Goal: Contribute content: Add original content to the website for others to see

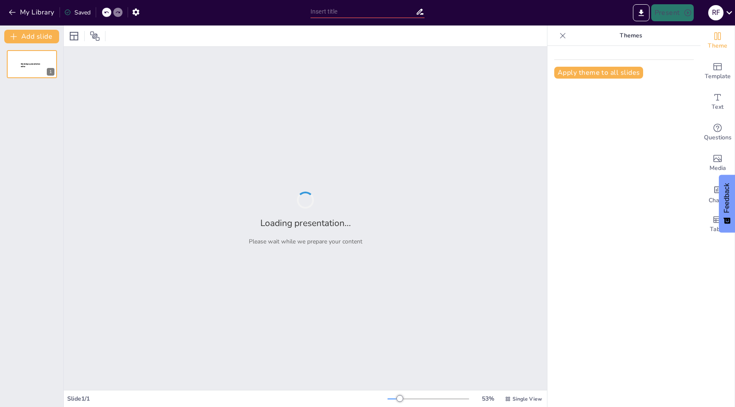
type input "New Sendsteps"
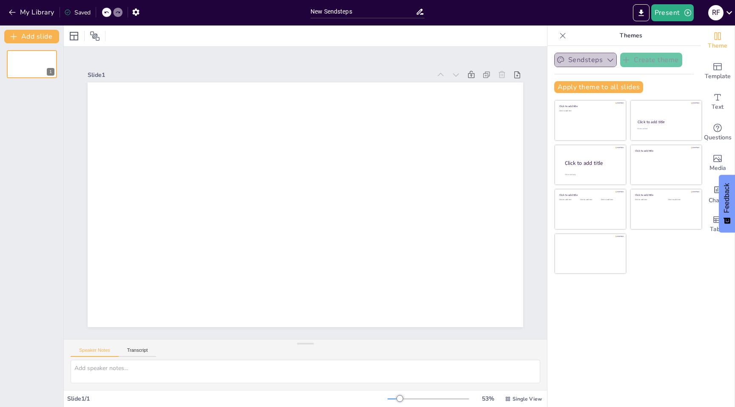
click at [611, 61] on icon "button" at bounding box center [610, 60] width 9 height 9
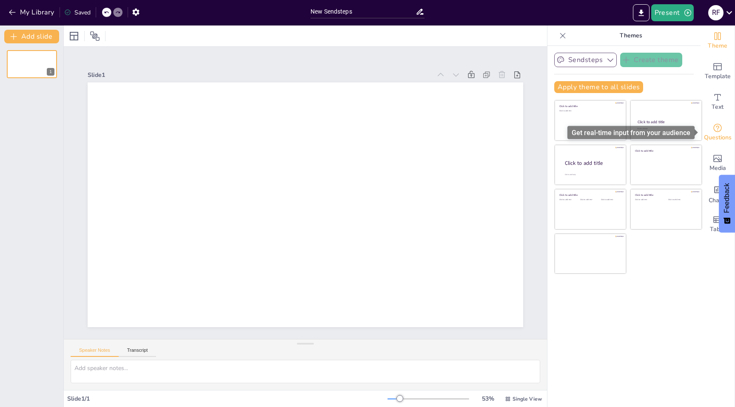
click at [713, 132] on icon "Get real-time input from your audience" at bounding box center [717, 128] width 10 height 10
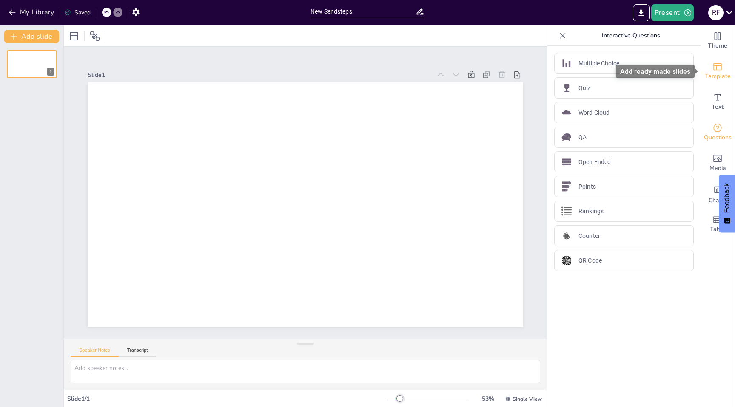
click at [720, 71] on icon "Add ready made slides" at bounding box center [717, 67] width 10 height 10
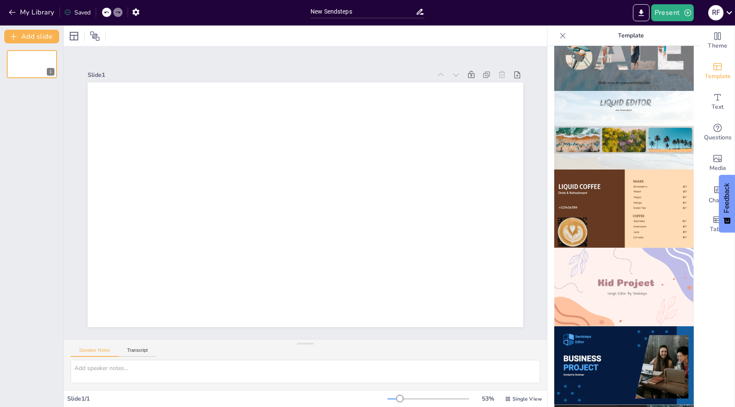
scroll to position [448, 0]
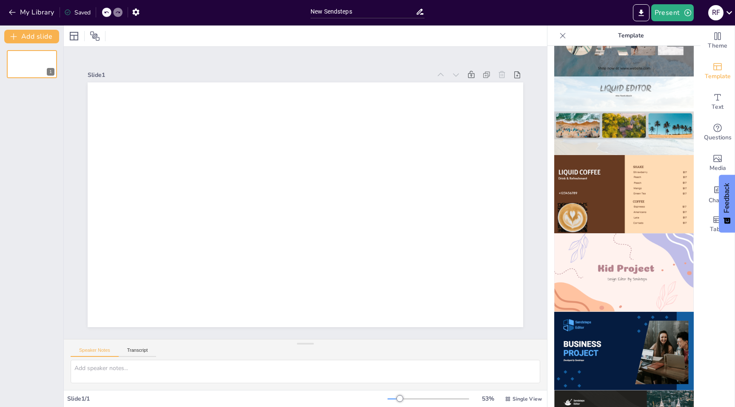
click at [621, 283] on img at bounding box center [623, 272] width 139 height 79
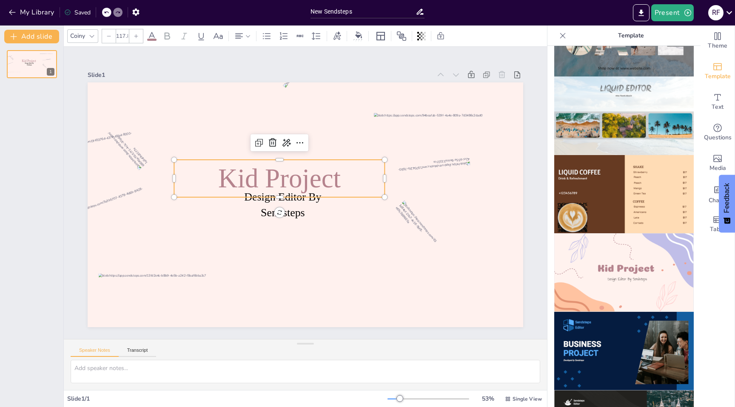
click at [295, 180] on span "Kid Project" at bounding box center [333, 183] width 104 height 111
click at [301, 180] on span "Kid Project" at bounding box center [322, 168] width 43 height 125
click at [295, 180] on span "Kid Project" at bounding box center [293, 220] width 43 height 125
type input "48.6"
click at [304, 213] on div "Design Editor By Sendsteps Test Chapter" at bounding box center [299, 183] width 499 height 430
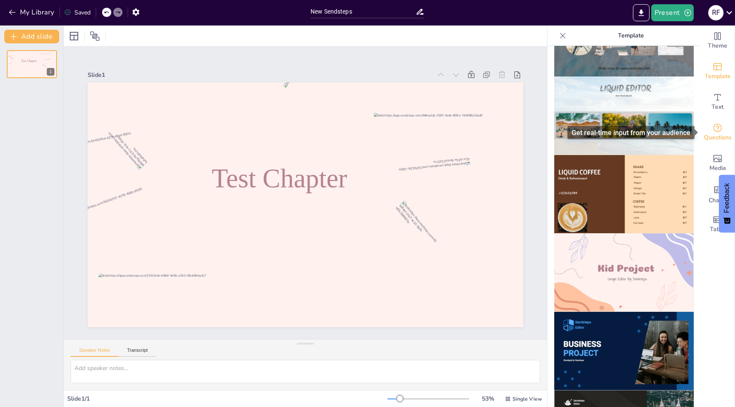
click at [715, 128] on icon "Get real-time input from your audience" at bounding box center [717, 128] width 10 height 10
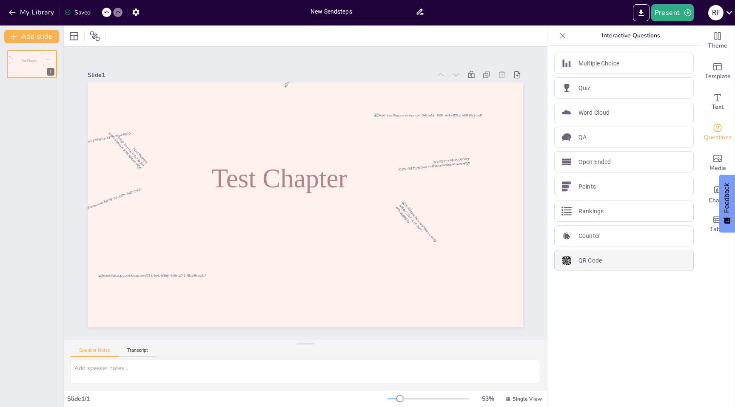
click at [591, 262] on p "QR Code" at bounding box center [589, 260] width 23 height 9
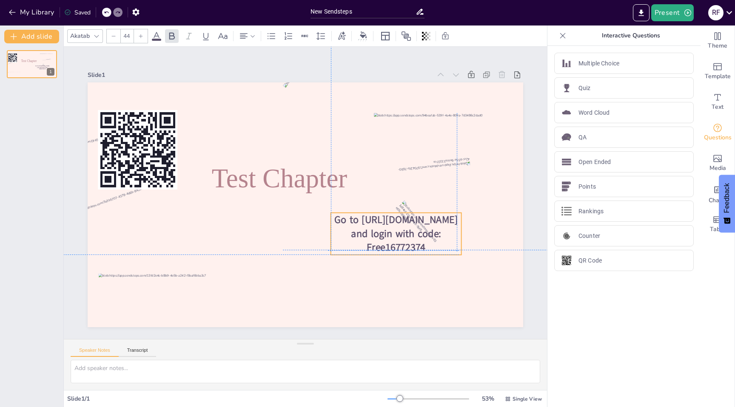
drag, startPoint x: 319, startPoint y: 106, endPoint x: 407, endPoint y: 210, distance: 136.3
click at [407, 210] on div "Test Chapter Go to [URL][DOMAIN_NAME] and login with code: Free16772374" at bounding box center [410, 227] width 135 height 414
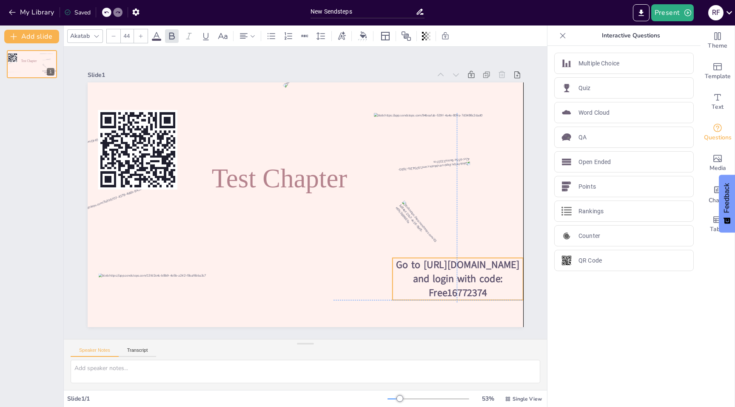
drag, startPoint x: 411, startPoint y: 213, endPoint x: 471, endPoint y: 261, distance: 77.1
click at [204, 261] on span "Go to [URL][DOMAIN_NAME] and login with code: Free16772374" at bounding box center [163, 289] width 82 height 114
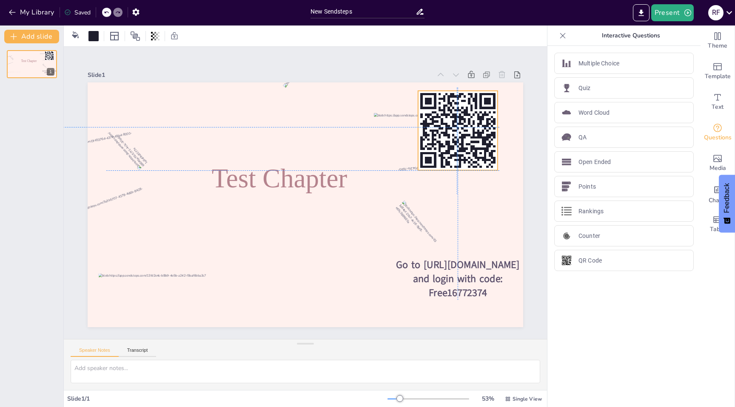
drag, startPoint x: 139, startPoint y: 136, endPoint x: 461, endPoint y: 113, distance: 322.6
click at [445, 282] on icon at bounding box center [398, 329] width 94 height 94
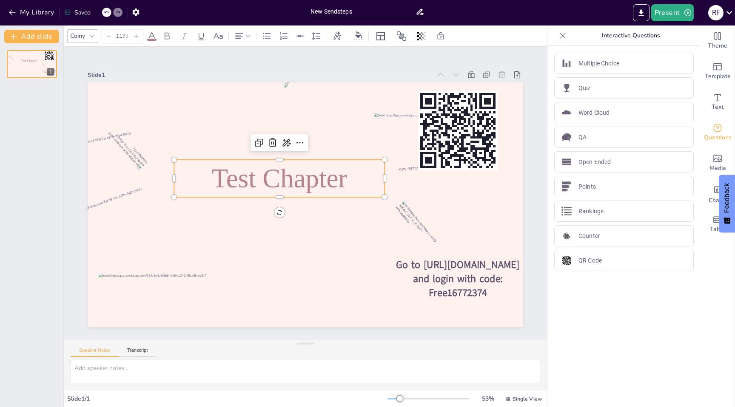
click at [343, 179] on span "Test Chapter" at bounding box center [333, 201] width 139 height 57
click at [343, 179] on span "Test Chapter" at bounding box center [335, 196] width 136 height 82
click at [339, 179] on span "Test Chapter" at bounding box center [275, 197] width 127 height 104
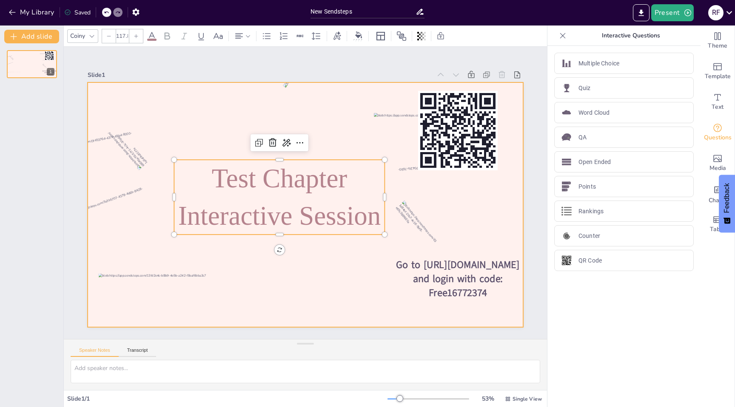
click at [451, 257] on div at bounding box center [317, 190] width 330 height 477
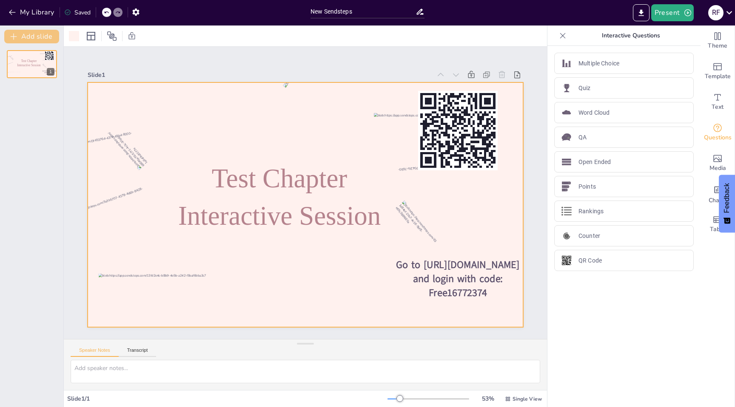
click at [28, 31] on button "Add slide" at bounding box center [31, 37] width 55 height 14
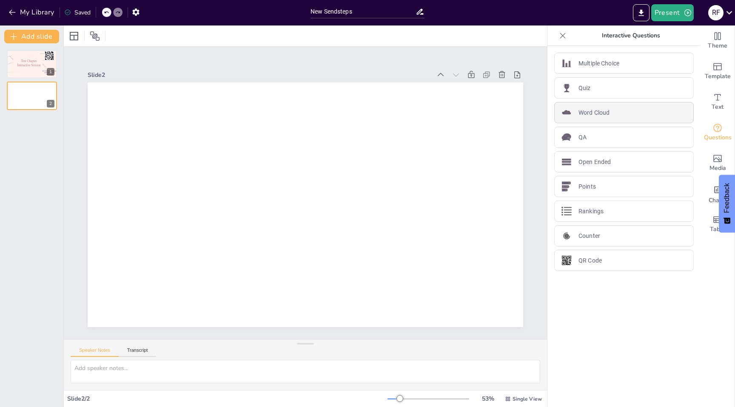
click at [588, 115] on p "Word Cloud" at bounding box center [593, 112] width 31 height 9
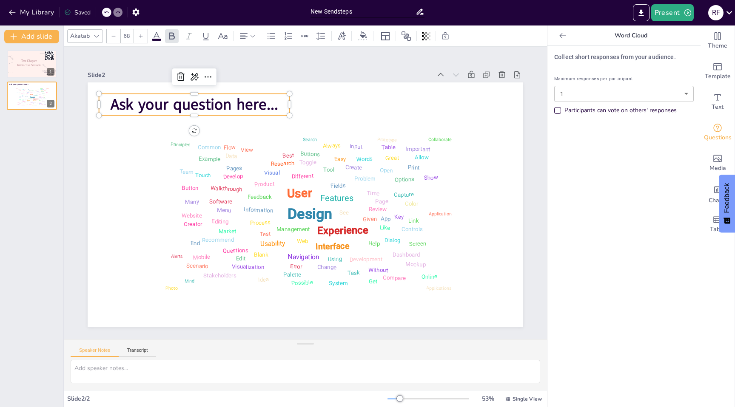
click at [228, 107] on span "Ask your question here..." at bounding box center [172, 143] width 166 height 72
click at [250, 265] on span "Ask your question here..." at bounding box center [314, 334] width 128 height 139
click at [388, 105] on span "Ask your question here..." at bounding box center [424, 115] width 72 height 166
click at [279, 274] on span "Ask your question here..." at bounding box center [357, 325] width 156 height 102
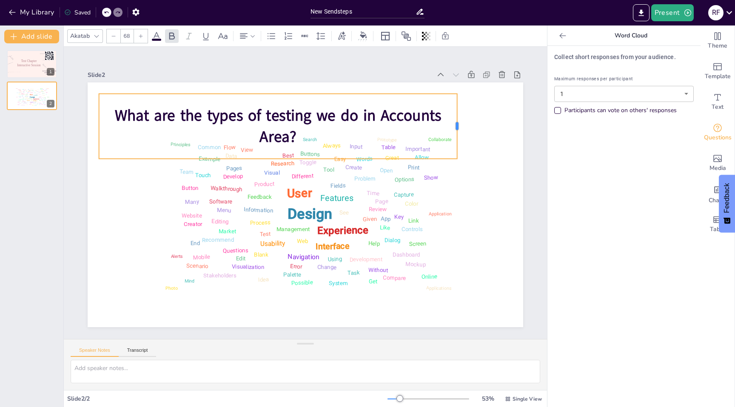
drag, startPoint x: 289, startPoint y: 127, endPoint x: 457, endPoint y: 114, distance: 168.0
click at [150, 177] on div at bounding box center [137, 209] width 26 height 64
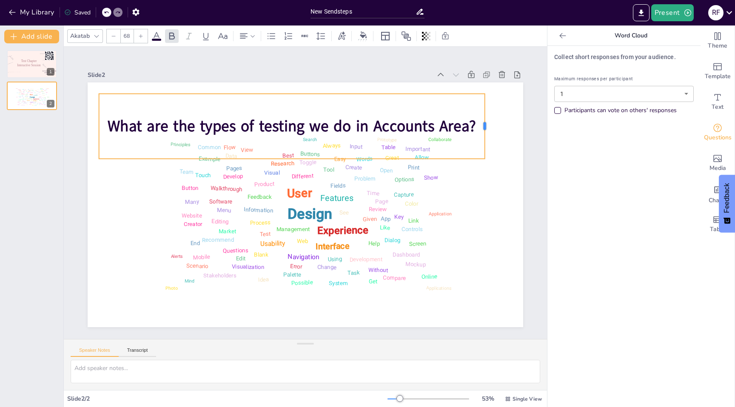
drag, startPoint x: 458, startPoint y: 128, endPoint x: 486, endPoint y: 127, distance: 27.6
click at [449, 74] on div at bounding box center [430, 44] width 38 height 60
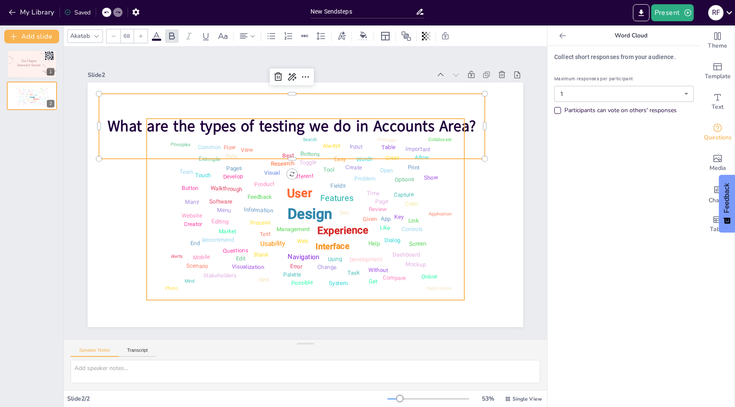
click at [346, 205] on div "Design User Experience Interface Features Navigation Usability Test Process Inf…" at bounding box center [313, 179] width 353 height 304
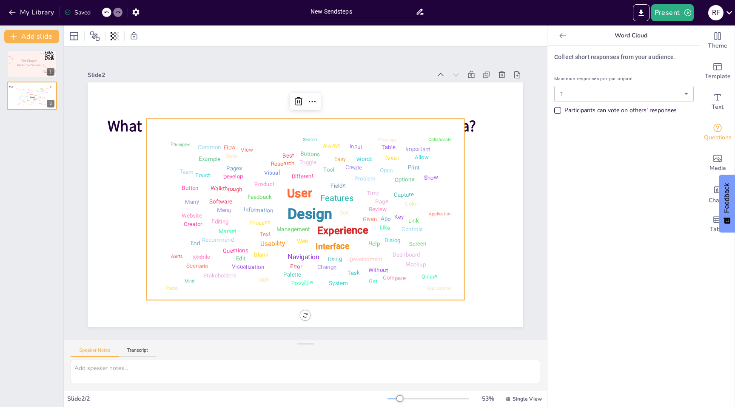
click at [305, 316] on div "What are the types of testing we do in Accounts Area? Design User Experience In…" at bounding box center [317, 190] width 330 height 477
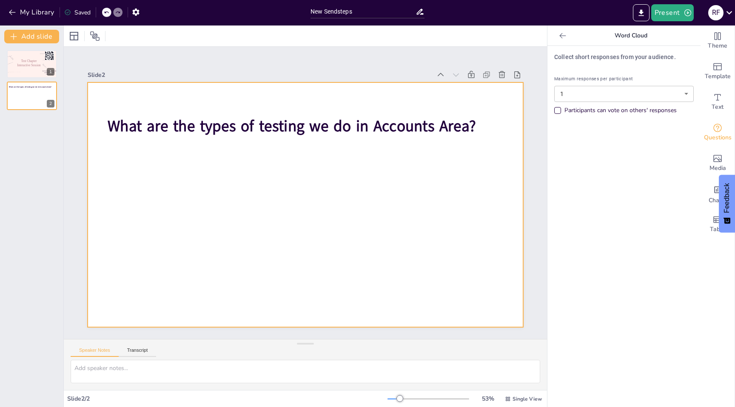
click at [388, 209] on div at bounding box center [313, 184] width 473 height 487
click at [717, 129] on icon "Get real-time input from your audience" at bounding box center [717, 128] width 10 height 10
click at [45, 38] on button "Add slide" at bounding box center [31, 37] width 55 height 14
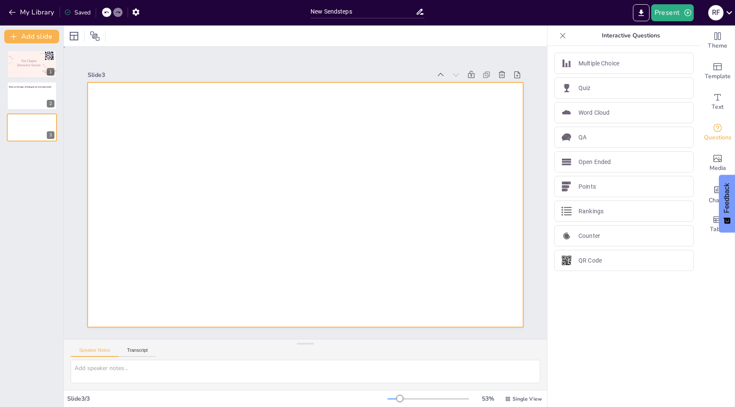
click at [161, 127] on div at bounding box center [298, 201] width 488 height 473
click at [724, 74] on span "Template" at bounding box center [717, 76] width 26 height 9
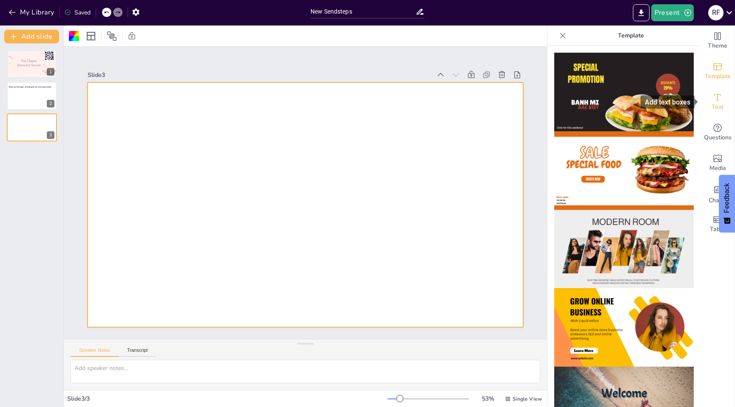
click at [721, 105] on span "Text" at bounding box center [717, 106] width 12 height 9
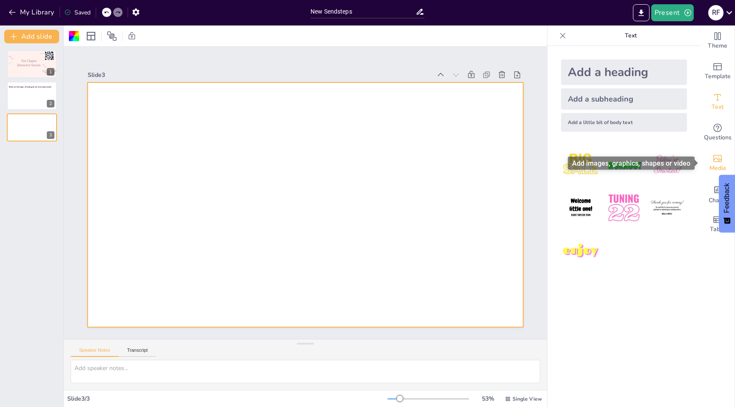
click at [718, 161] on icon "Add images, graphics, shapes or video" at bounding box center [717, 158] width 10 height 10
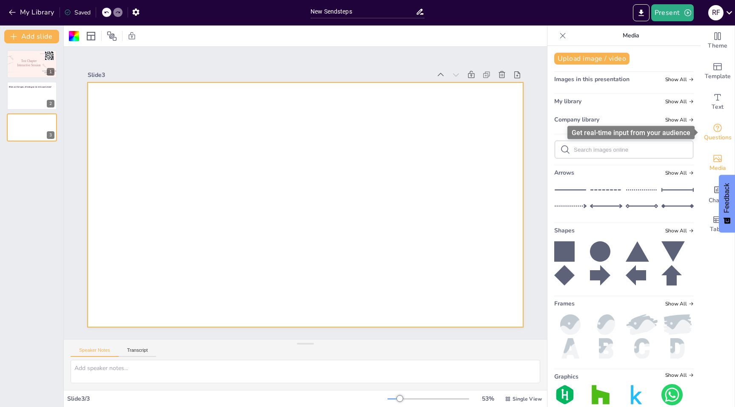
click at [718, 133] on span "Questions" at bounding box center [717, 137] width 28 height 9
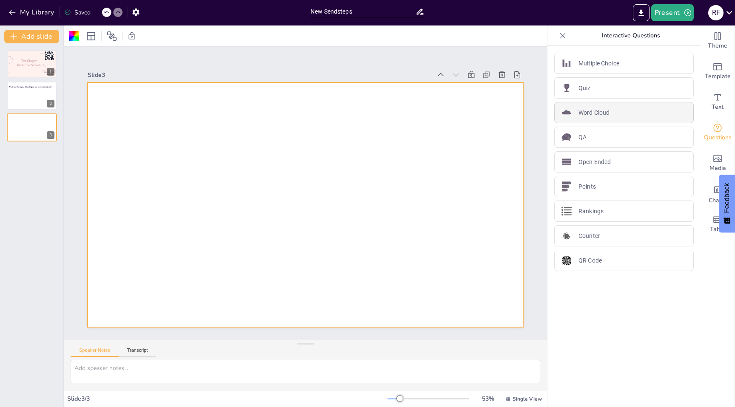
click at [604, 116] on p "Word Cloud" at bounding box center [593, 112] width 31 height 9
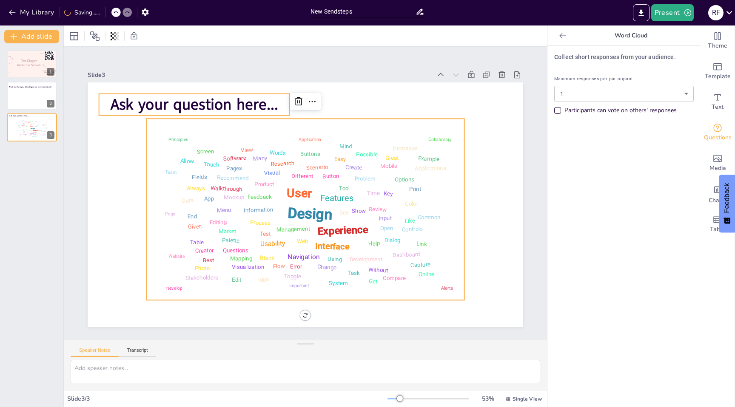
click at [236, 129] on span "Ask your question here..." at bounding box center [163, 187] width 148 height 116
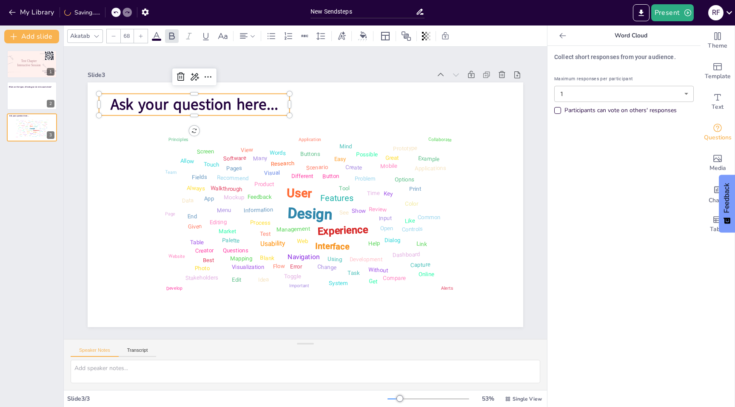
click at [236, 103] on span "Ask your question here..." at bounding box center [178, 130] width 168 height 56
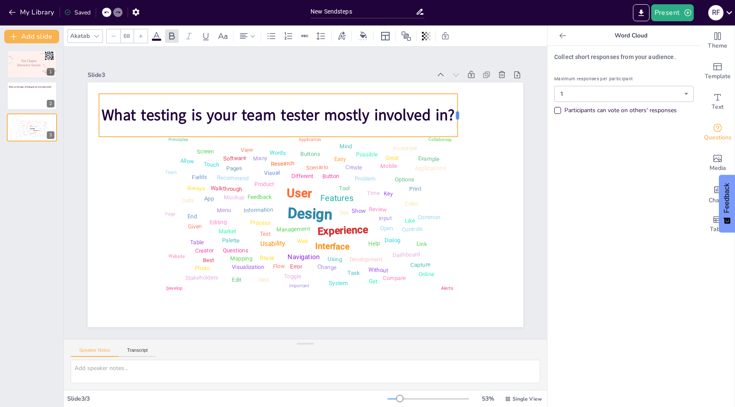
drag, startPoint x: 290, startPoint y: 116, endPoint x: 458, endPoint y: 110, distance: 168.0
click at [435, 321] on div at bounding box center [412, 329] width 43 height 16
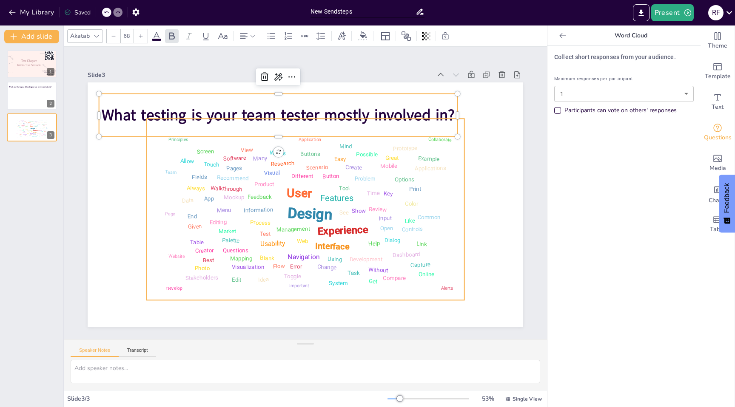
click at [457, 190] on div "Design User Experience Interface Features Navigation Usability Test Process Inf…" at bounding box center [313, 179] width 353 height 304
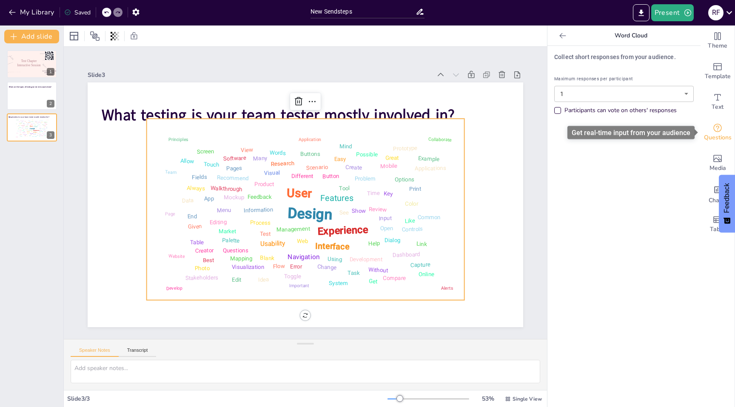
click at [716, 126] on icon "Get real-time input from your audience" at bounding box center [717, 128] width 9 height 9
click at [686, 96] on body "My Library Saved New Sendsteps Present R F Document fonts Coiny Akatab Recently…" at bounding box center [367, 203] width 735 height 407
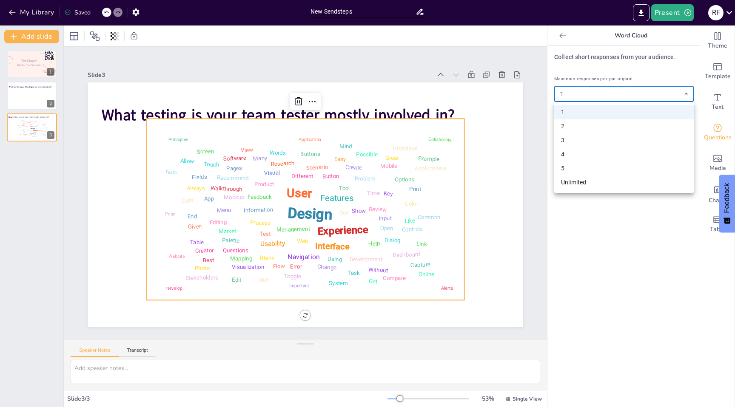
click at [581, 186] on li "Unlimited" at bounding box center [623, 183] width 139 height 14
type input "unlimited"
click at [623, 204] on div "Collect short responses from your audience. Maximum responses per participant U…" at bounding box center [623, 226] width 153 height 361
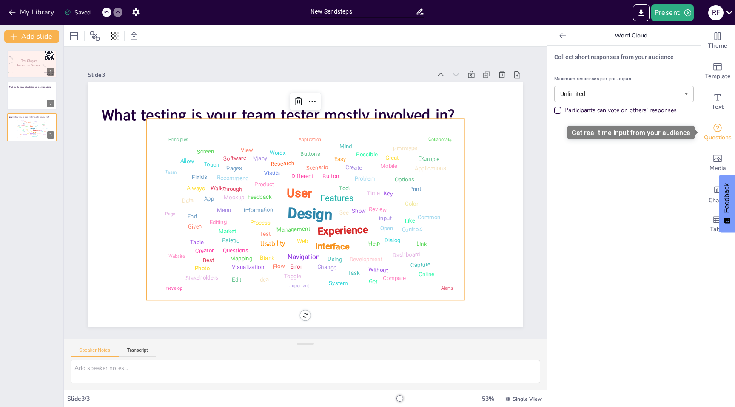
click at [715, 134] on span "Questions" at bounding box center [717, 137] width 28 height 9
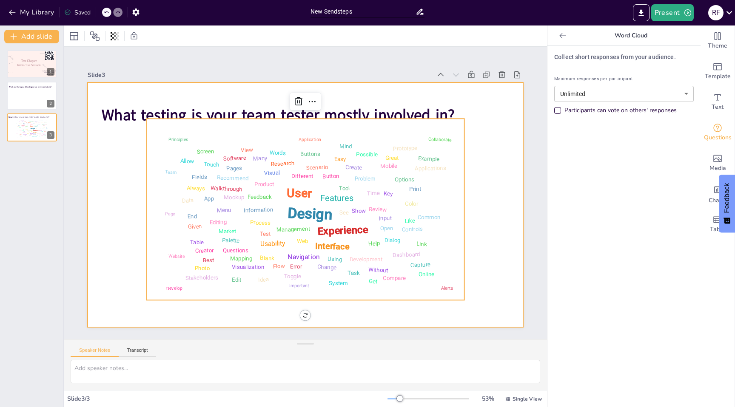
click at [465, 134] on div at bounding box center [305, 204] width 435 height 245
click at [450, 232] on div "Collaborate" at bounding box center [441, 243] width 23 height 22
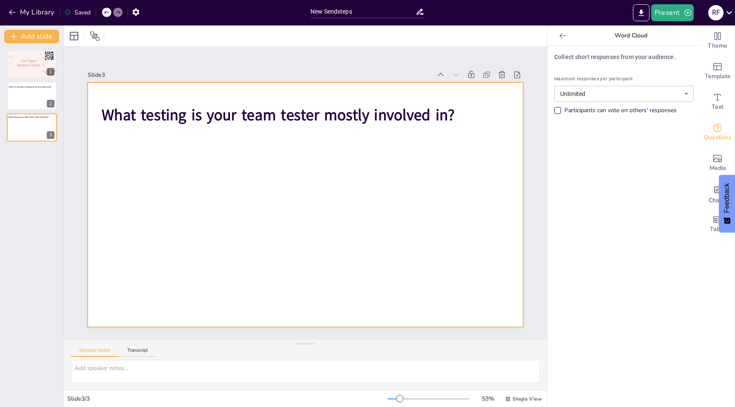
click at [397, 177] on div at bounding box center [293, 194] width 289 height 459
click at [675, 17] on button "Present" at bounding box center [672, 12] width 43 height 17
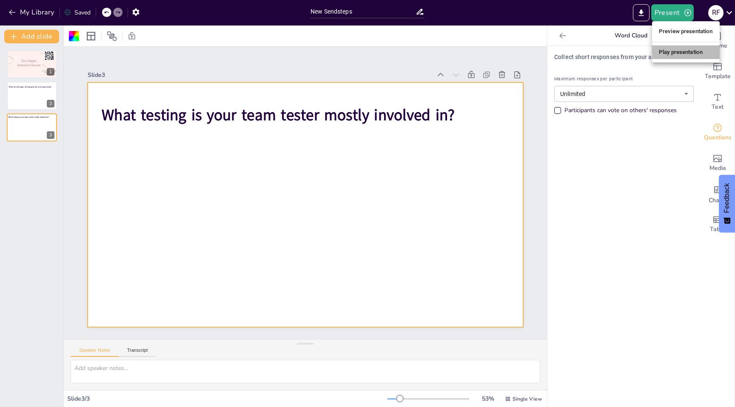
click at [686, 50] on li "Play presentation" at bounding box center [686, 52] width 68 height 14
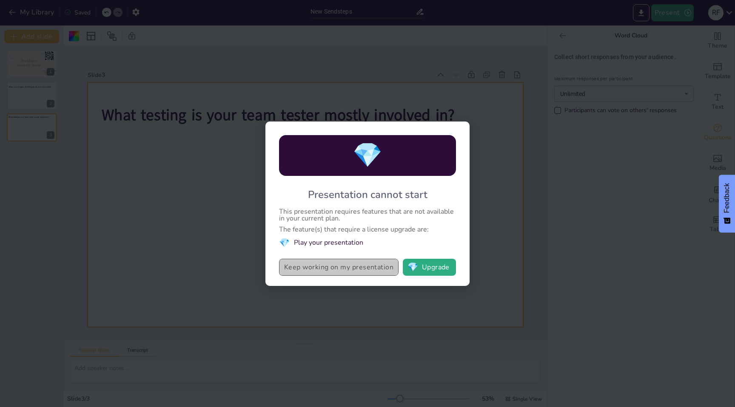
click at [371, 265] on button "Keep working on my presentation" at bounding box center [338, 267] width 119 height 17
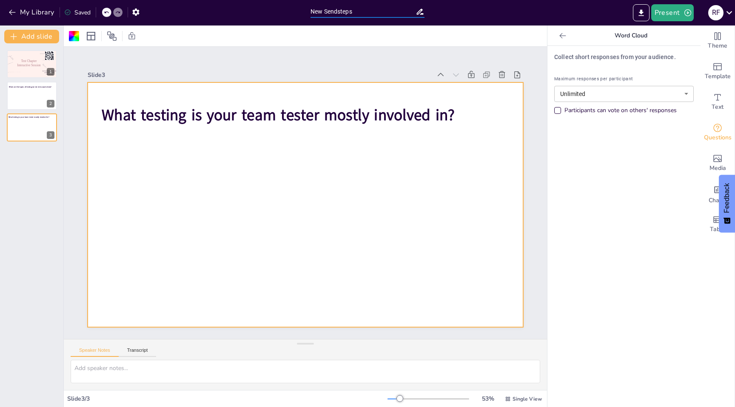
click at [355, 11] on input "New Sendsteps" at bounding box center [362, 12] width 105 height 12
click at [269, 221] on div at bounding box center [293, 194] width 289 height 459
click at [644, 14] on icon "Export to PowerPoint" at bounding box center [640, 13] width 9 height 9
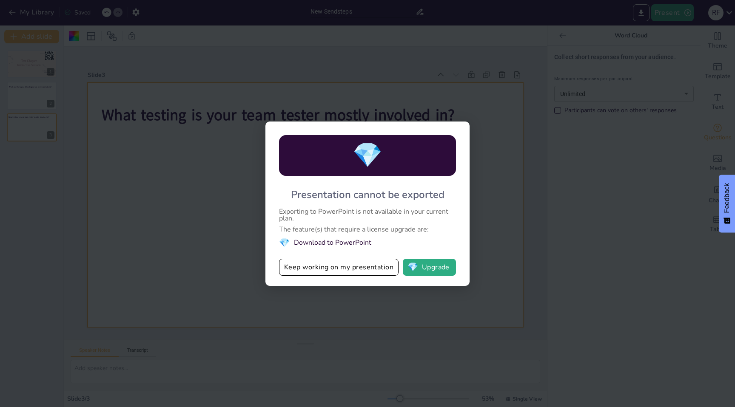
click at [340, 241] on li "💎 Download to PowerPoint" at bounding box center [367, 242] width 177 height 11
click at [232, 269] on div "💎 Presentation cannot be exported Exporting to PowerPoint is not available in y…" at bounding box center [367, 203] width 735 height 407
click at [326, 267] on button "Keep working on my presentation" at bounding box center [338, 267] width 119 height 17
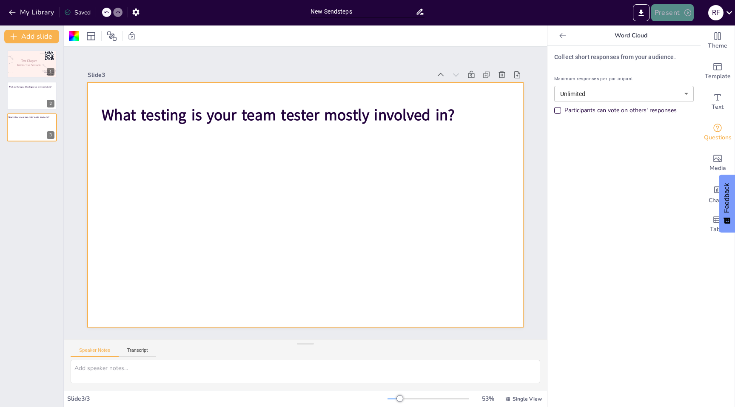
click at [684, 11] on icon "button" at bounding box center [687, 13] width 9 height 9
click at [690, 32] on li "Preview presentation" at bounding box center [686, 32] width 68 height 14
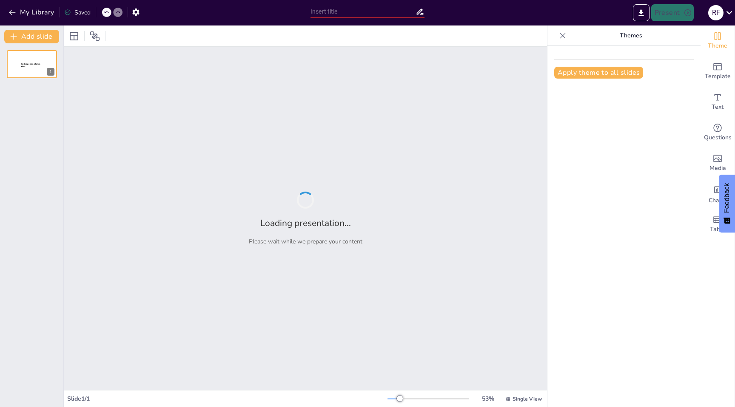
type input "New Sendsteps"
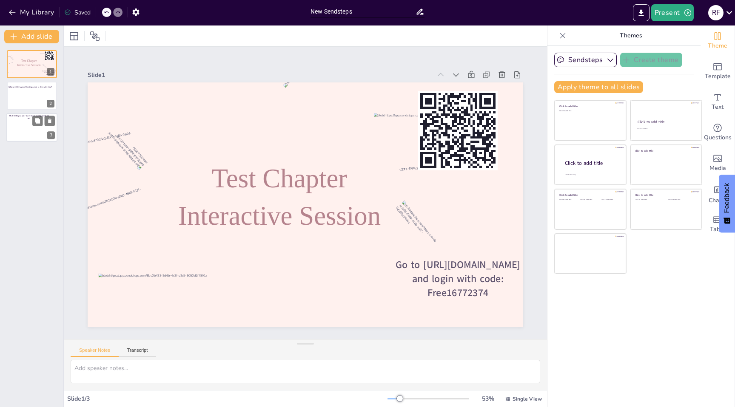
click at [40, 132] on div at bounding box center [31, 127] width 51 height 29
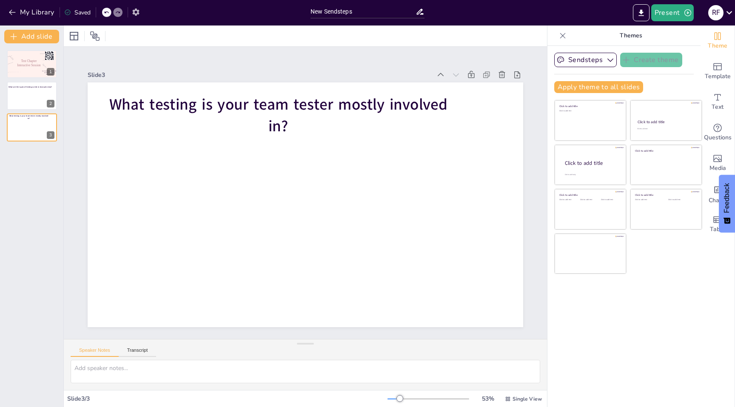
click at [139, 11] on icon "button" at bounding box center [135, 12] width 7 height 7
